Goal: Information Seeking & Learning: Learn about a topic

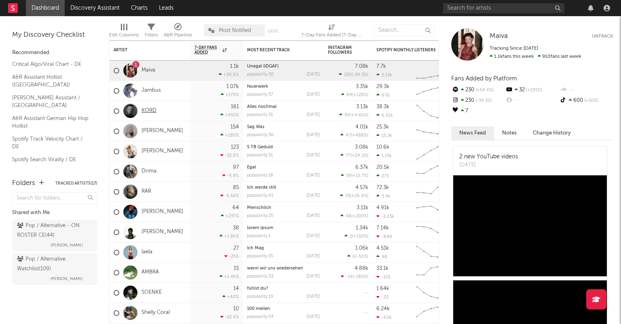
click at [146, 110] on link "KORD" at bounding box center [148, 110] width 15 height 7
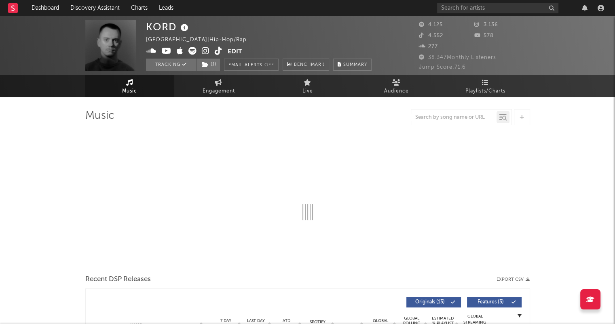
select select "6m"
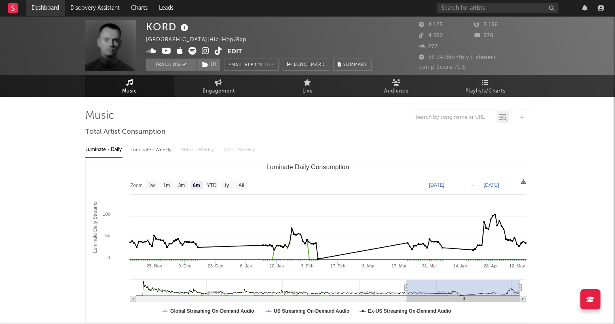
click at [55, 15] on link "Dashboard" at bounding box center [45, 8] width 39 height 16
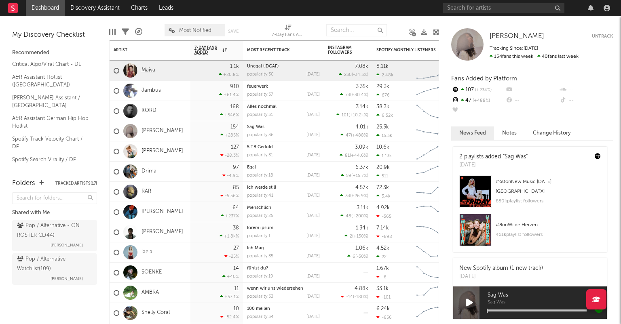
click at [148, 72] on link "Maiva" at bounding box center [148, 70] width 14 height 7
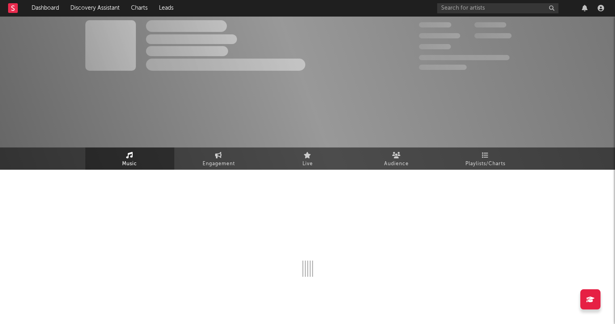
select select "6m"
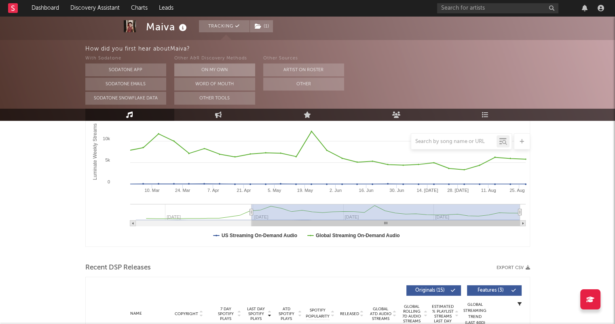
scroll to position [40, 0]
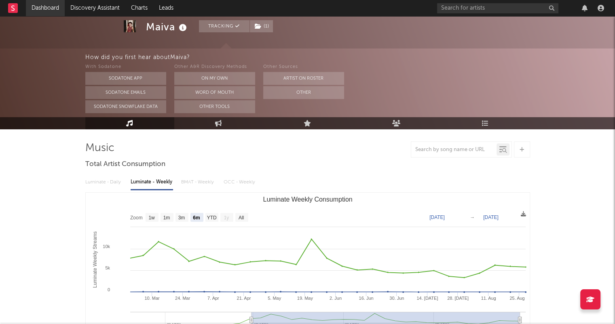
click at [41, 4] on link "Dashboard" at bounding box center [45, 8] width 39 height 16
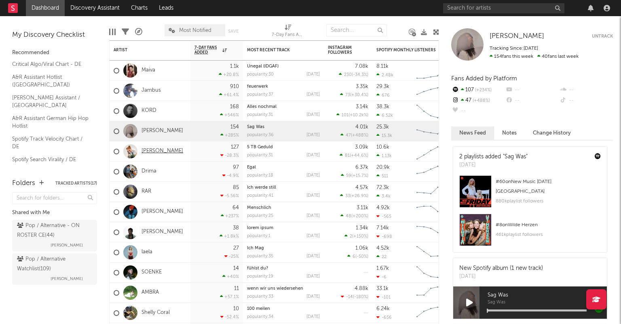
click at [165, 153] on link "[PERSON_NAME]" at bounding box center [162, 151] width 42 height 7
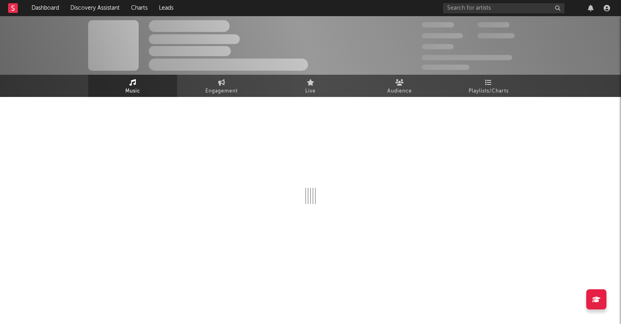
select select "1w"
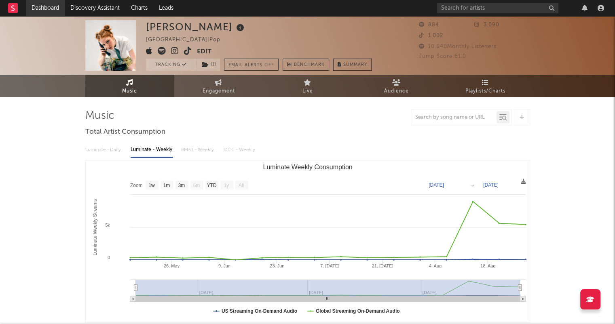
click at [46, 12] on link "Dashboard" at bounding box center [45, 8] width 39 height 16
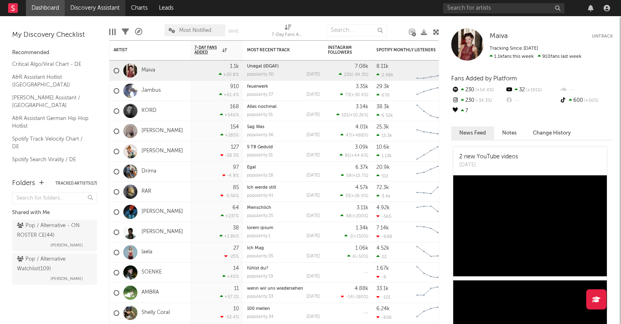
click at [101, 10] on link "Discovery Assistant" at bounding box center [95, 8] width 61 height 16
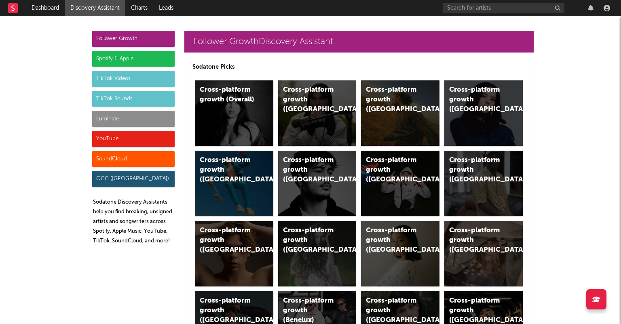
click at [129, 32] on div "Follower Growth" at bounding box center [133, 39] width 82 height 16
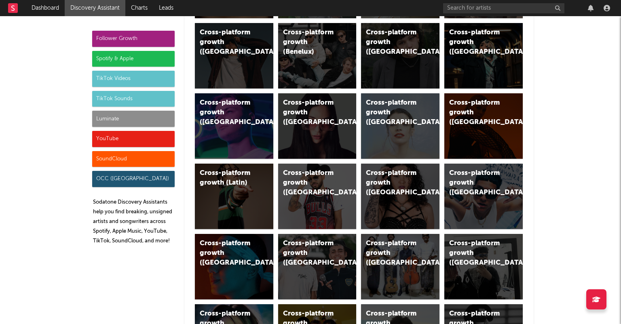
scroll to position [202, 0]
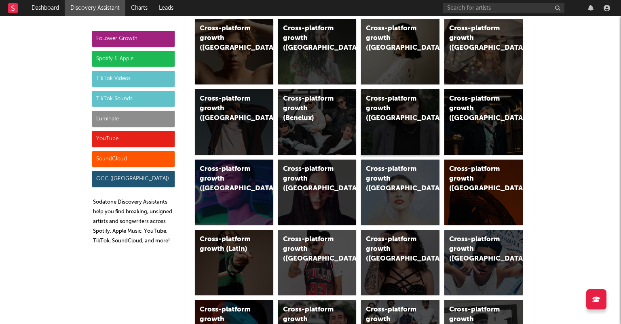
click at [394, 132] on div "Cross-platform growth ([GEOGRAPHIC_DATA])" at bounding box center [400, 121] width 78 height 65
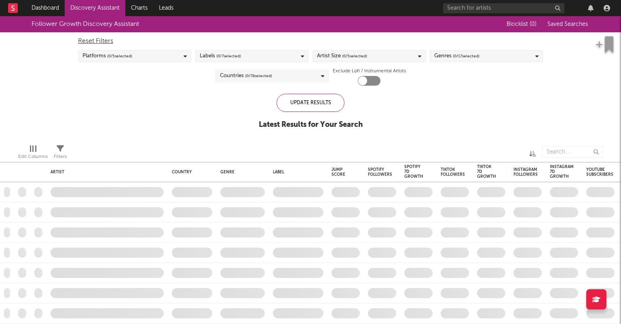
checkbox input "true"
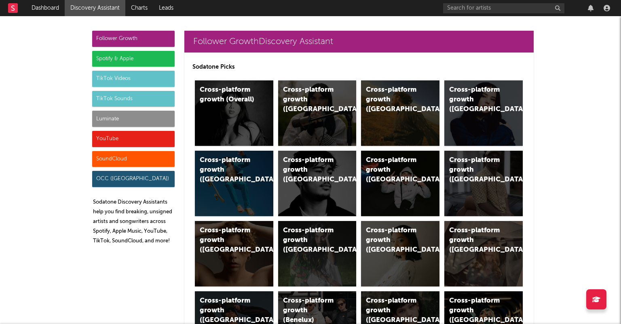
click at [129, 76] on div "TikTok Videos" at bounding box center [133, 79] width 82 height 16
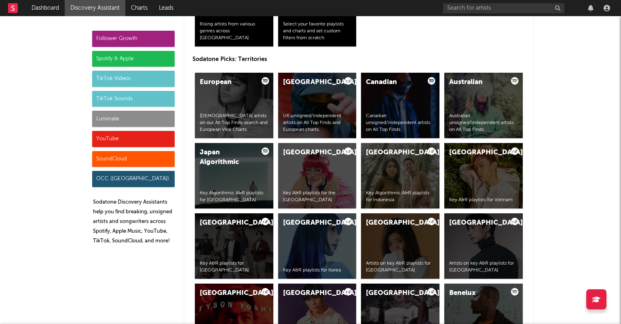
scroll to position [1940, 0]
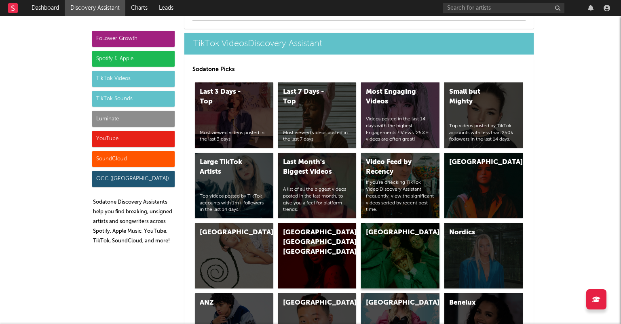
click at [399, 258] on div "[GEOGRAPHIC_DATA]" at bounding box center [400, 255] width 78 height 65
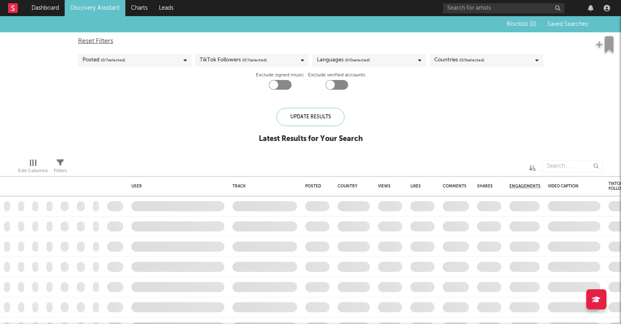
checkbox input "true"
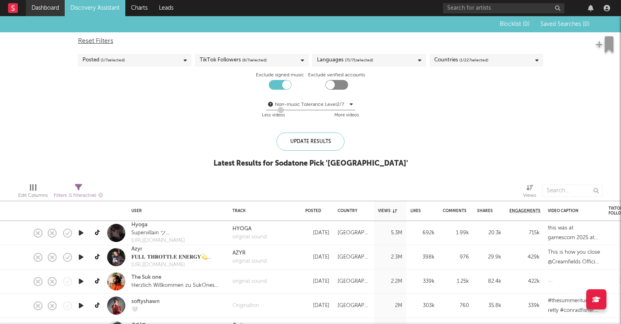
click at [61, 7] on link "Dashboard" at bounding box center [45, 8] width 39 height 16
